Goal: Check status: Check status

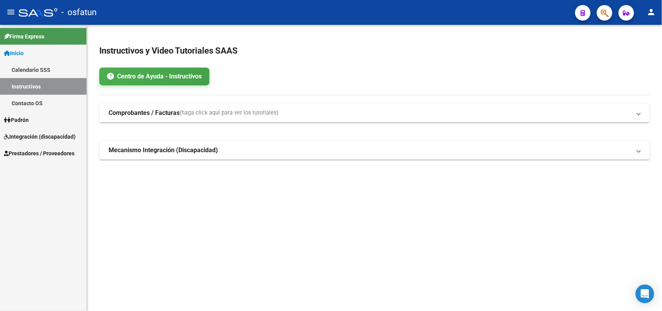
click at [21, 119] on span "Padrón" at bounding box center [16, 120] width 25 height 9
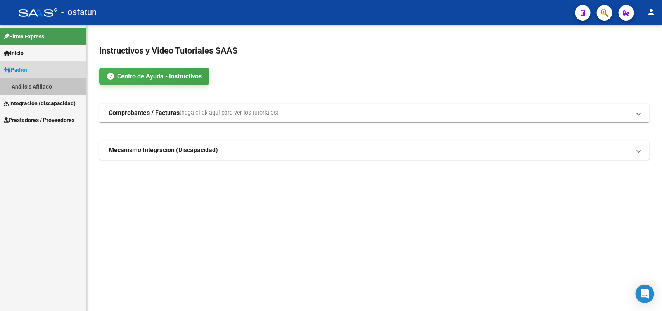
click at [33, 83] on link "Análisis Afiliado" at bounding box center [43, 86] width 87 height 17
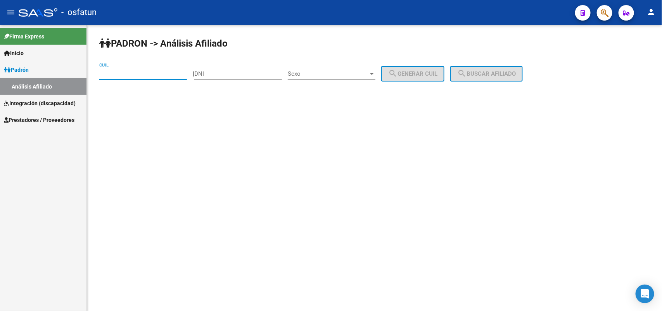
click at [140, 74] on input "CUIL" at bounding box center [143, 73] width 88 height 7
type input "27-24529334-3"
click at [499, 70] on span "search Buscar afiliado" at bounding box center [486, 73] width 59 height 7
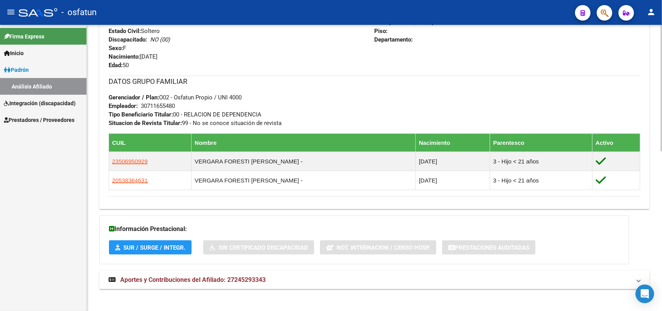
scroll to position [360, 0]
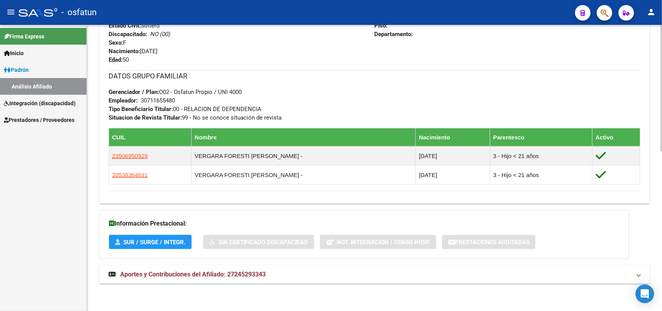
click at [218, 274] on span "Aportes y Contribuciones del Afiliado: 27245293343" at bounding box center [192, 273] width 145 height 7
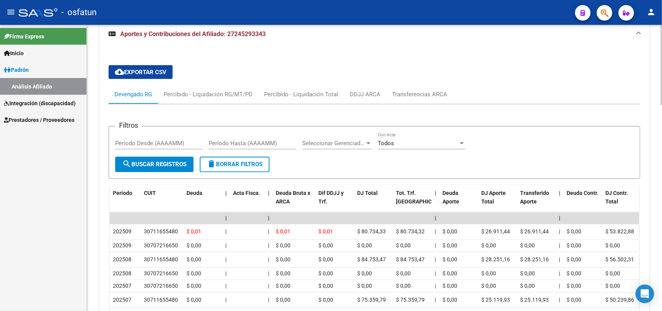
scroll to position [651, 0]
